Goal: Information Seeking & Learning: Find specific page/section

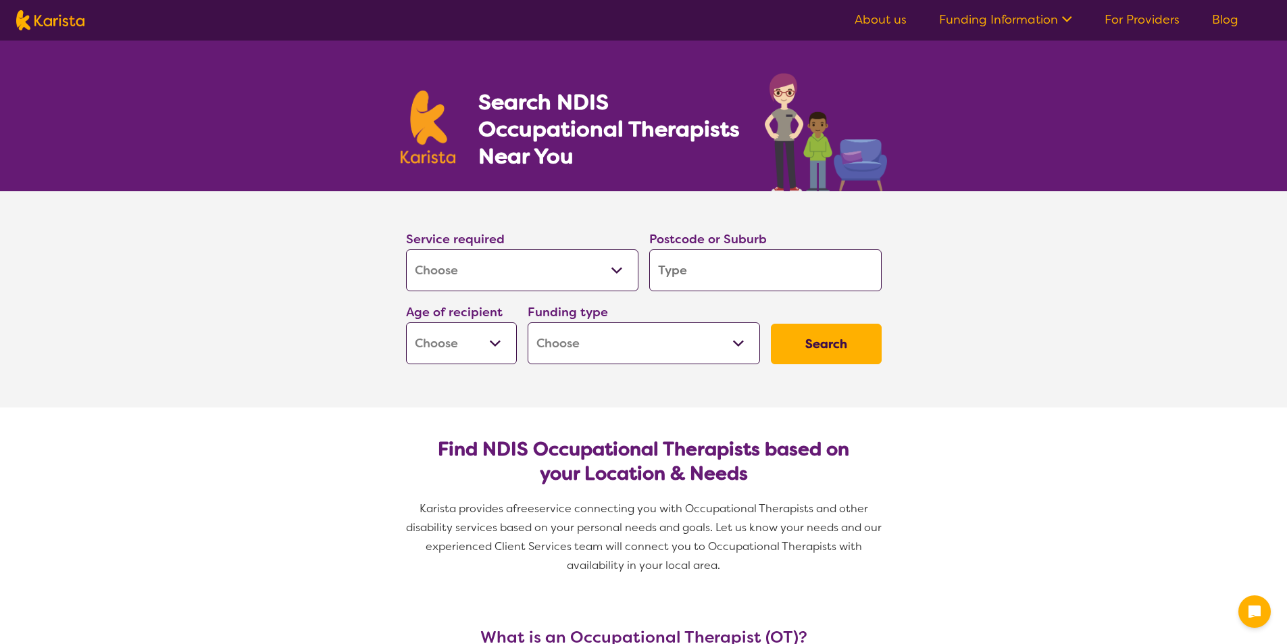
select select "[MEDICAL_DATA]"
click at [722, 267] on input "search" at bounding box center [765, 270] width 232 height 42
type input "5"
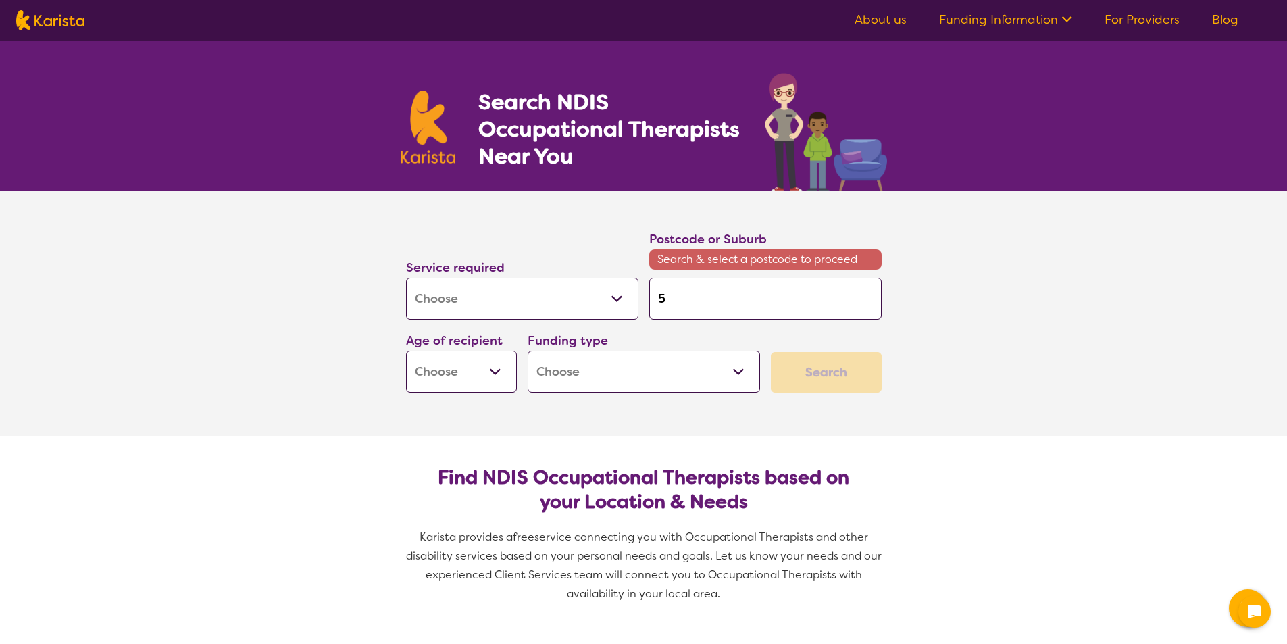
type input "50"
type input "509"
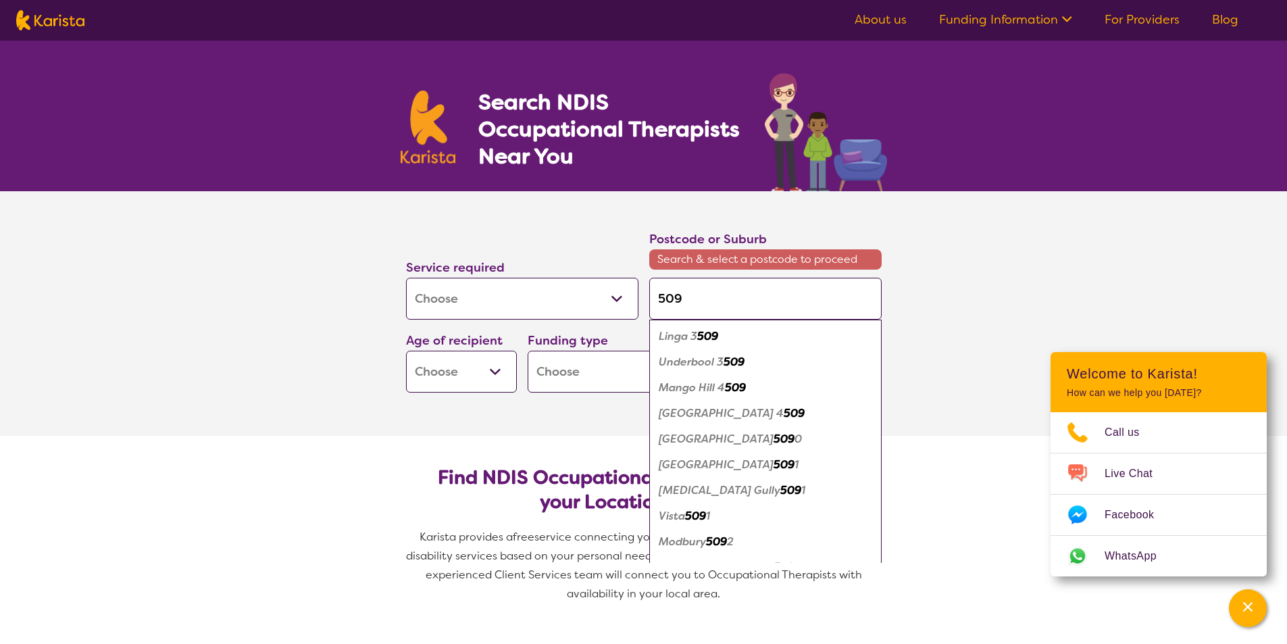
type input "5093"
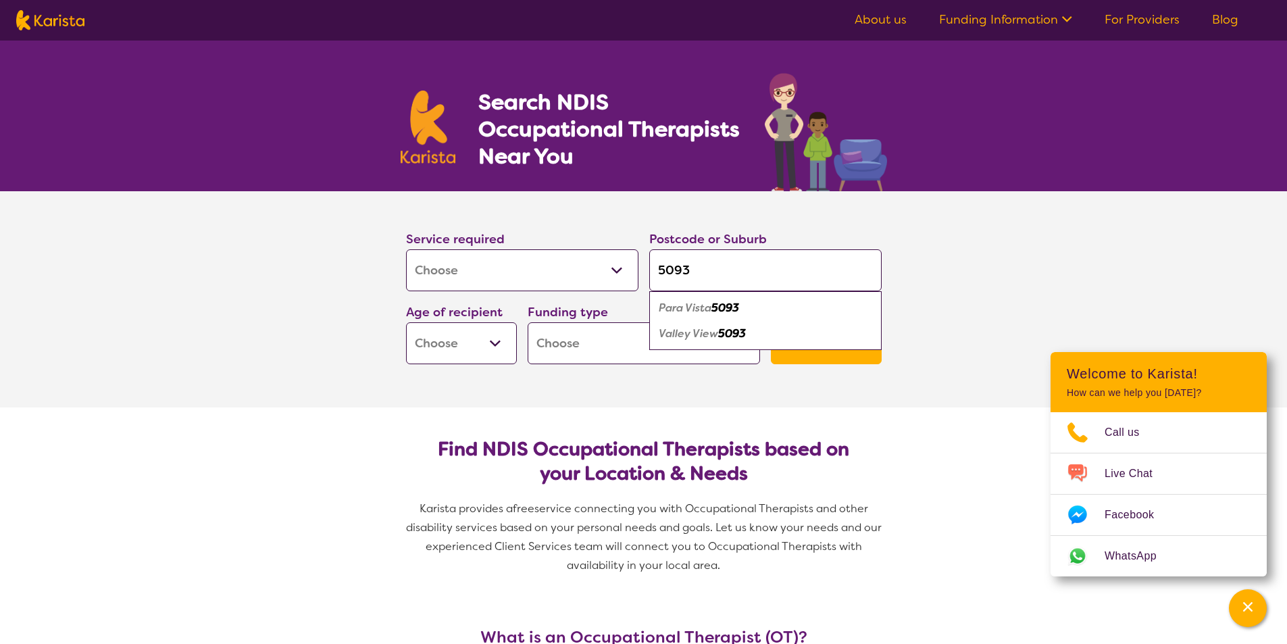
type input "509"
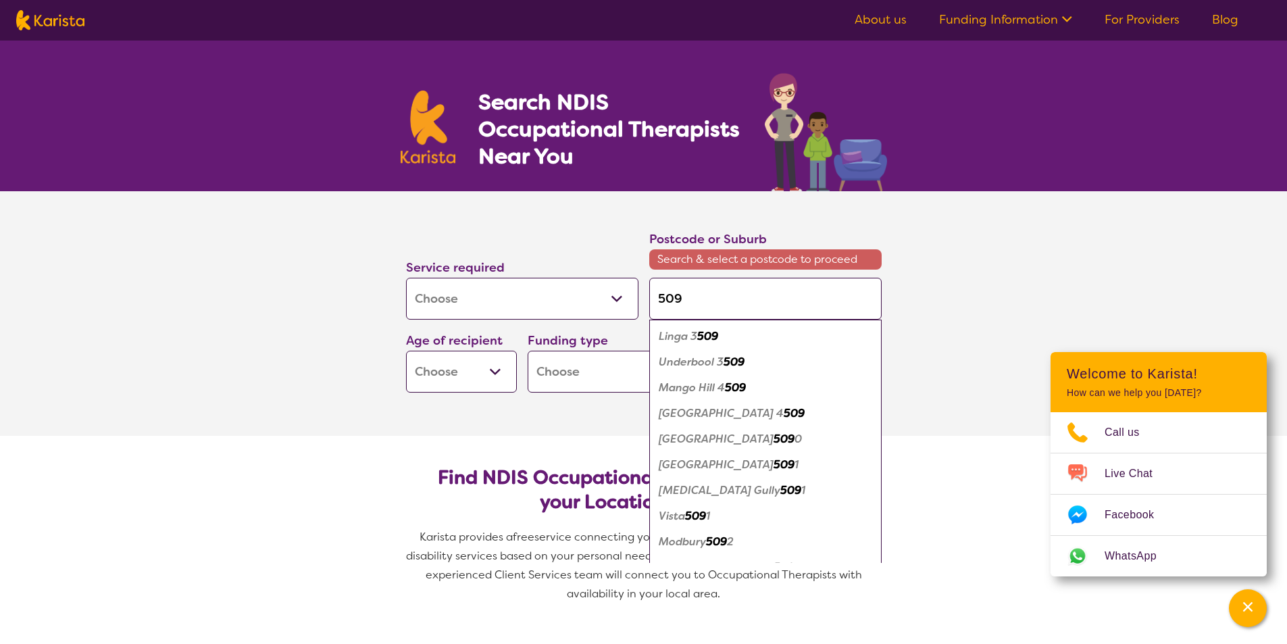
type input "5096"
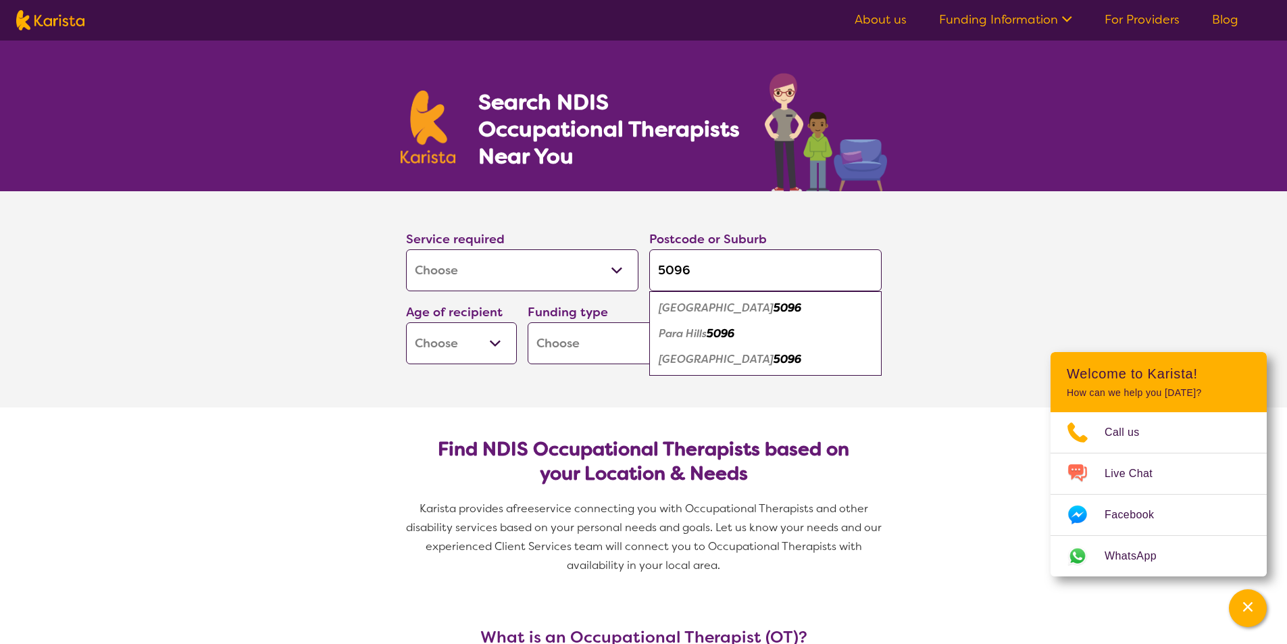
type input "5096"
click at [683, 333] on em "Para Hills" at bounding box center [683, 333] width 48 height 14
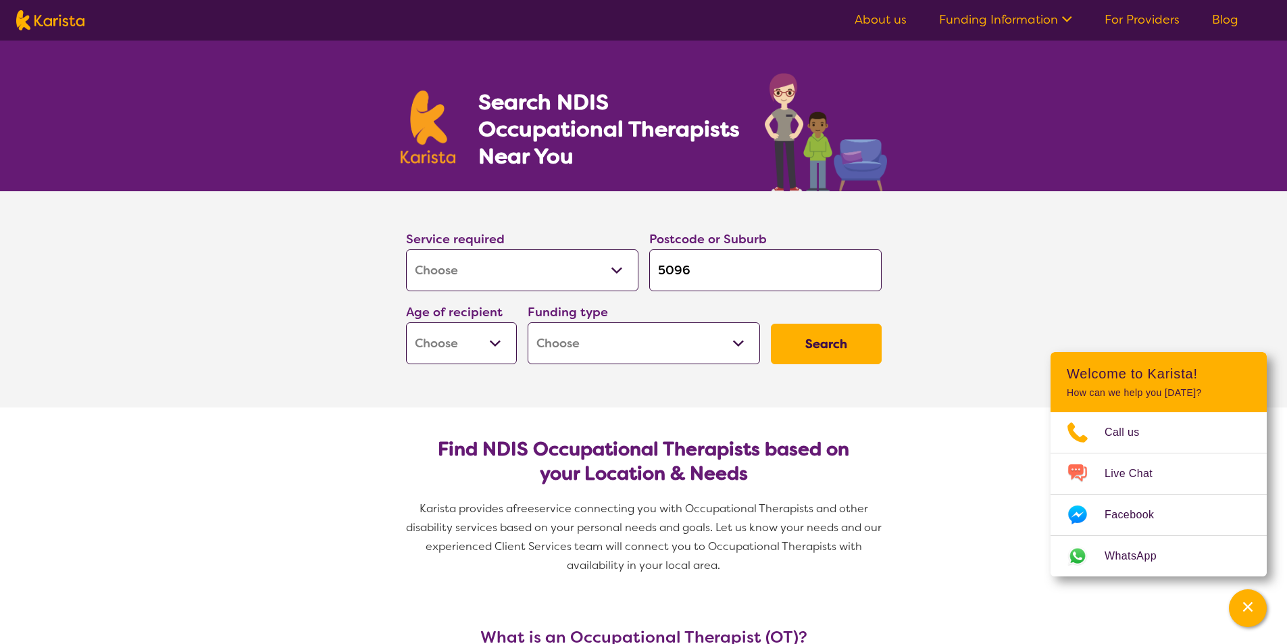
click at [512, 339] on select "Early Childhood - 0 to 9 Child - 10 to 11 Adolescent - 12 to 17 Adult - 18 to 6…" at bounding box center [461, 343] width 111 height 42
select select "EC"
click at [406, 322] on select "Early Childhood - 0 to 9 Child - 10 to 11 Adolescent - 12 to 17 Adult - 18 to 6…" at bounding box center [461, 343] width 111 height 42
select select "EC"
click at [691, 352] on select "Home Care Package (HCP) National Disability Insurance Scheme (NDIS) I don't know" at bounding box center [644, 343] width 232 height 42
